Goal: Transaction & Acquisition: Register for event/course

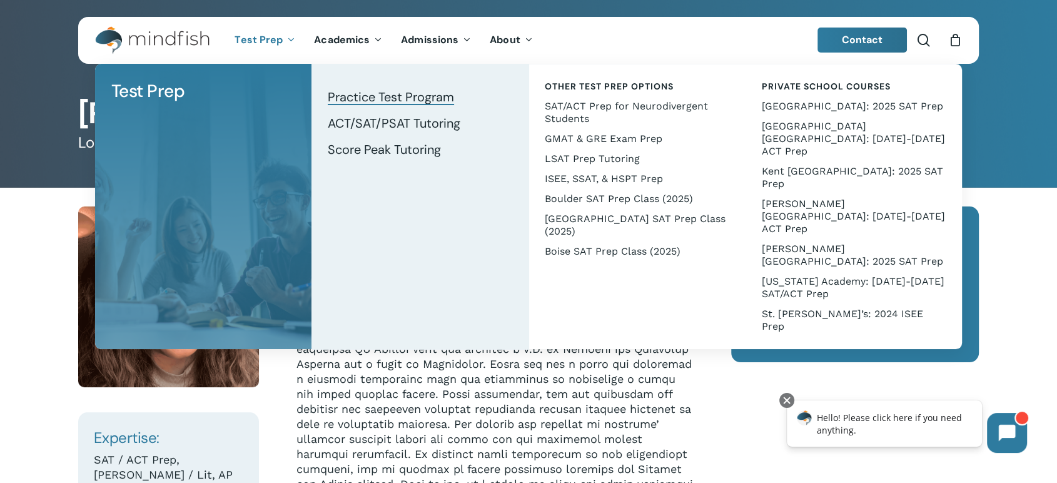
click at [352, 101] on span "Practice Test Program" at bounding box center [391, 97] width 126 height 16
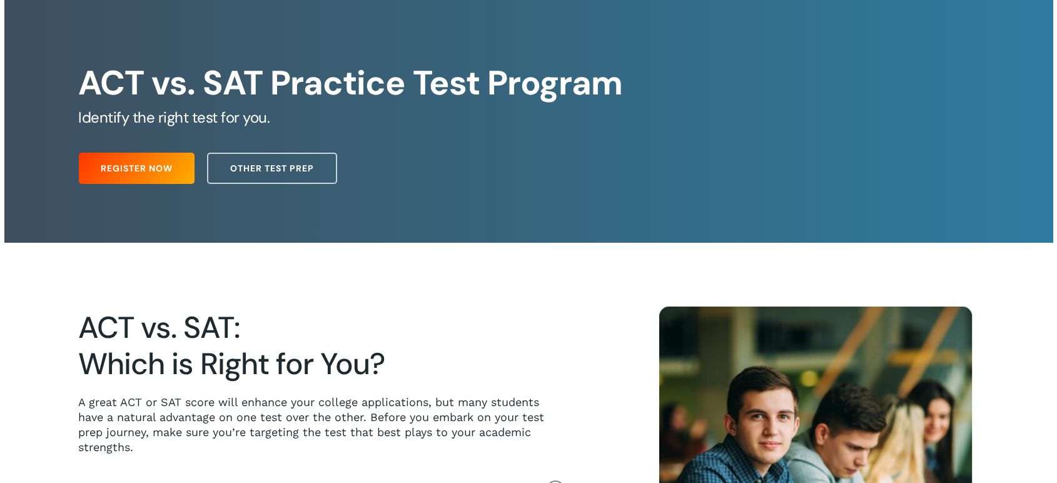
scroll to position [69, 0]
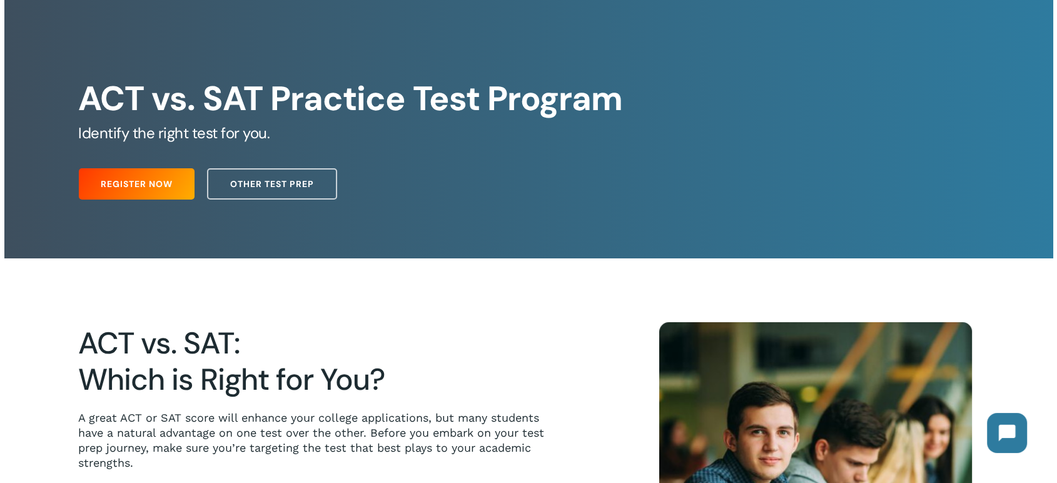
click at [130, 190] on span "Register Now" at bounding box center [137, 184] width 72 height 13
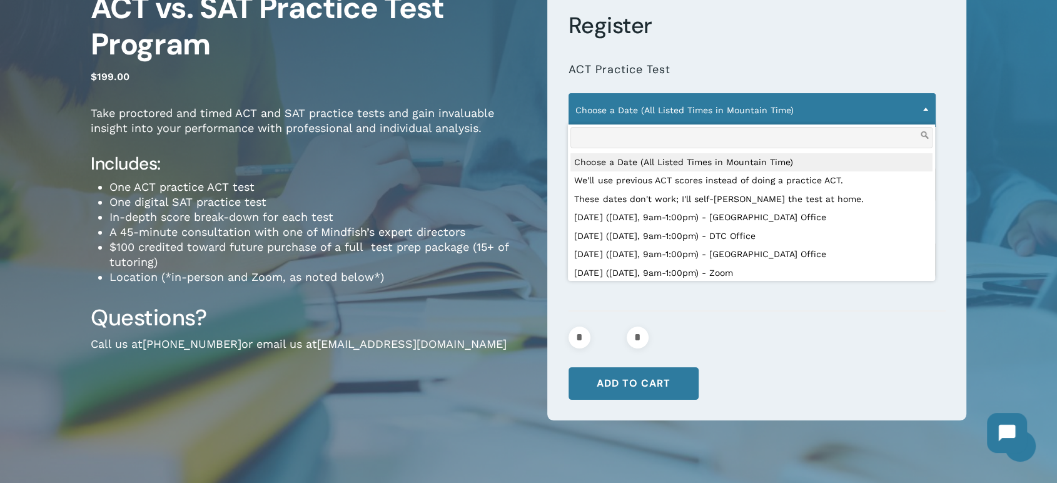
click at [634, 113] on span "Choose a Date (All Listed Times in Mountain Time)" at bounding box center [752, 110] width 366 height 26
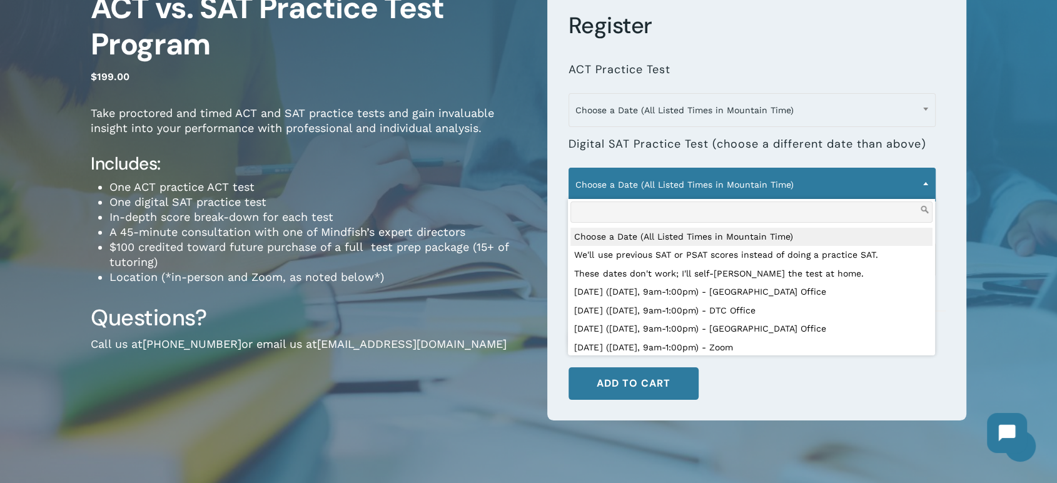
click at [643, 181] on span "Choose a Date (All Listed Times in Mountain Time)" at bounding box center [752, 184] width 366 height 26
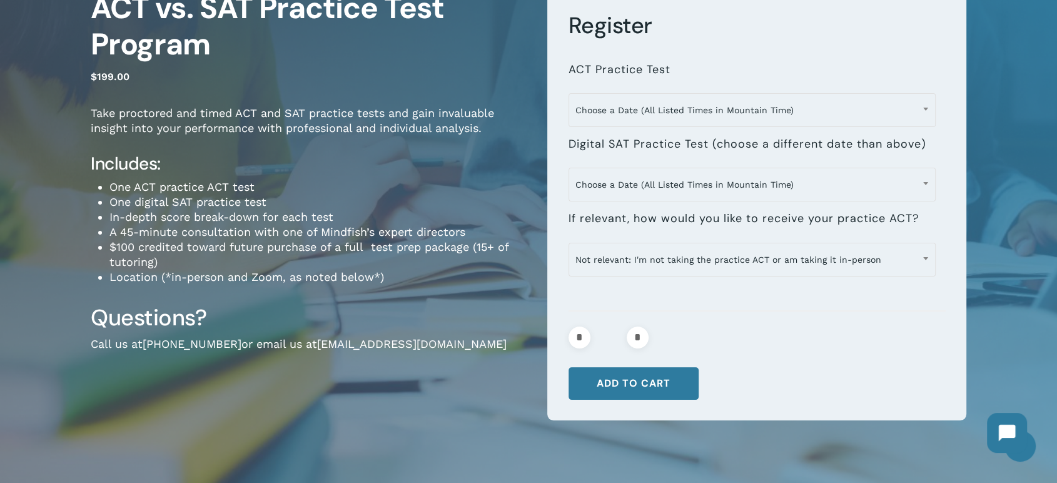
click at [643, 181] on span "Choose a Date (All Listed Times in Mountain Time)" at bounding box center [752, 184] width 366 height 26
click at [653, 254] on span "Not relevant: I'm not taking the practice ACT or am taking it in-person" at bounding box center [752, 260] width 366 height 26
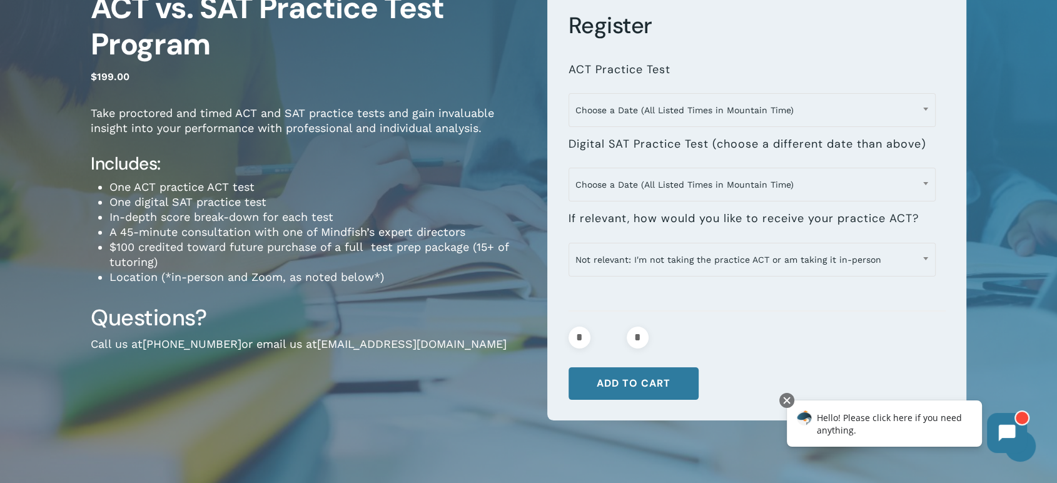
click at [653, 254] on span "Not relevant: I'm not taking the practice ACT or am taking it in-person" at bounding box center [752, 260] width 366 height 26
click at [824, 319] on div at bounding box center [757, 319] width 377 height 15
click at [466, 190] on li "One ACT practice ACT test" at bounding box center [319, 187] width 419 height 15
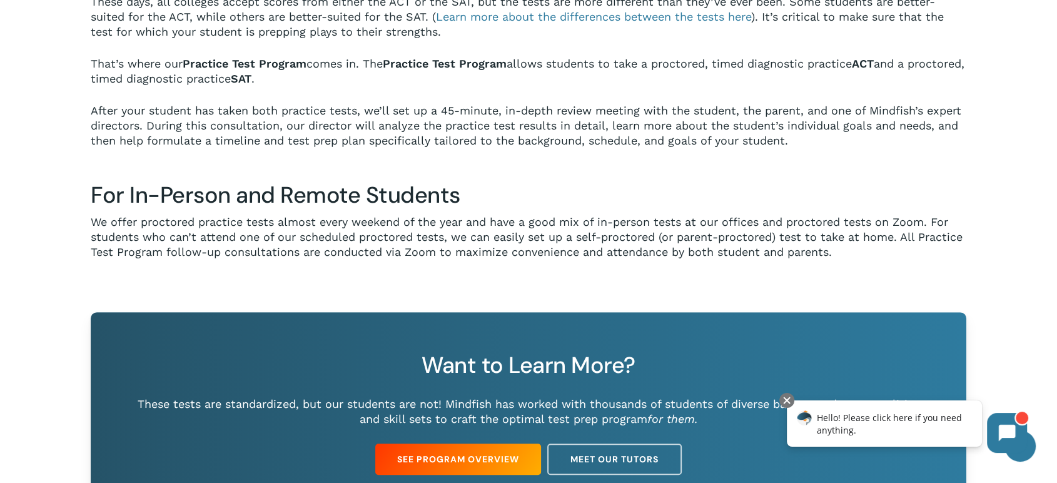
scroll to position [556, 0]
